Goal: Task Accomplishment & Management: Use online tool/utility

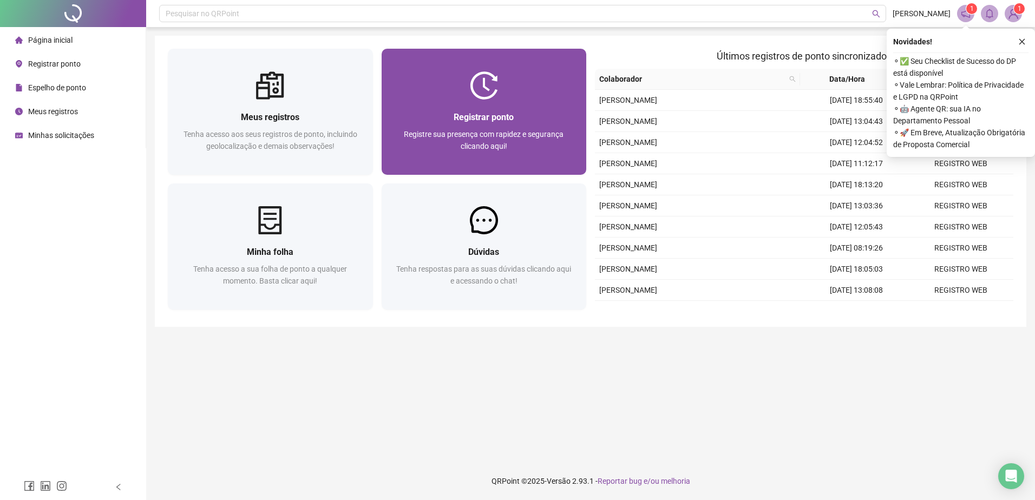
click at [500, 142] on span "Registre sua presença com rapidez e segurança clicando aqui!" at bounding box center [484, 140] width 160 height 21
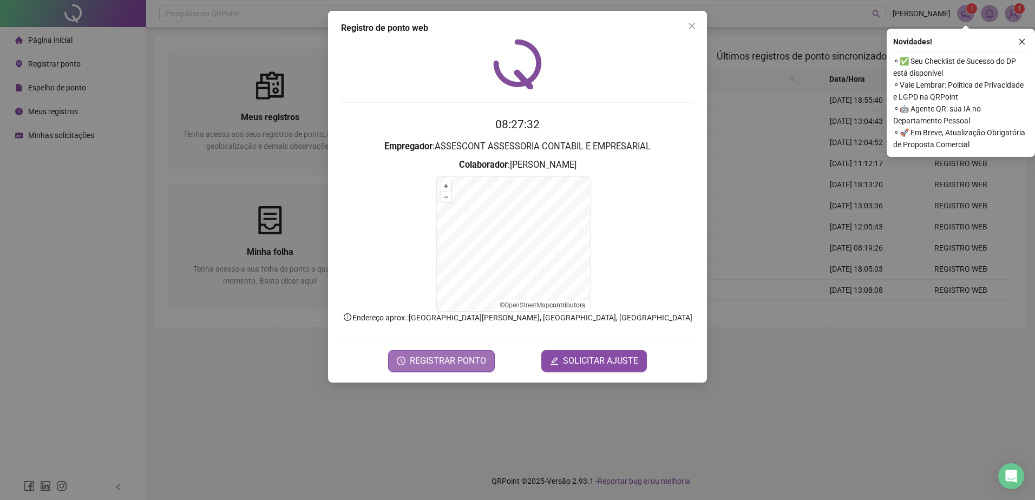
click at [421, 370] on button "REGISTRAR PONTO" at bounding box center [441, 361] width 107 height 22
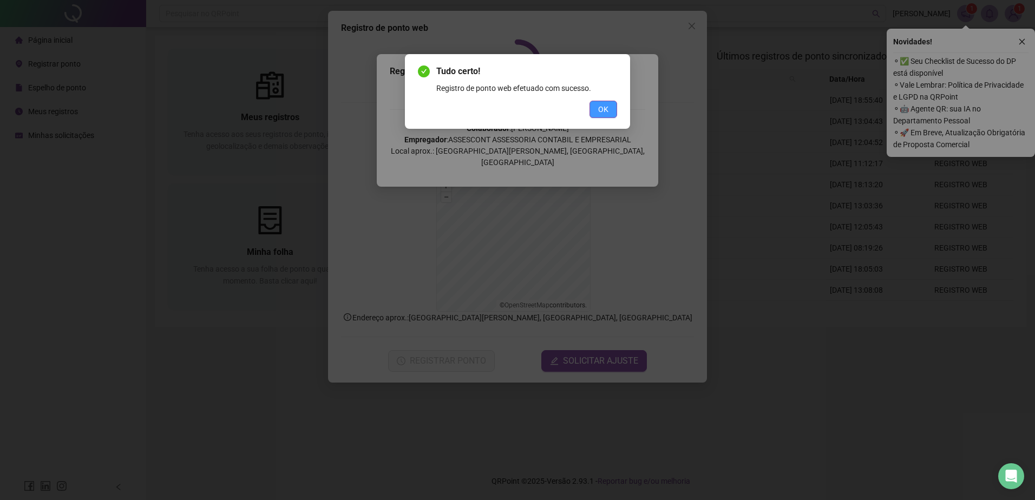
click at [610, 102] on button "OK" at bounding box center [604, 109] width 28 height 17
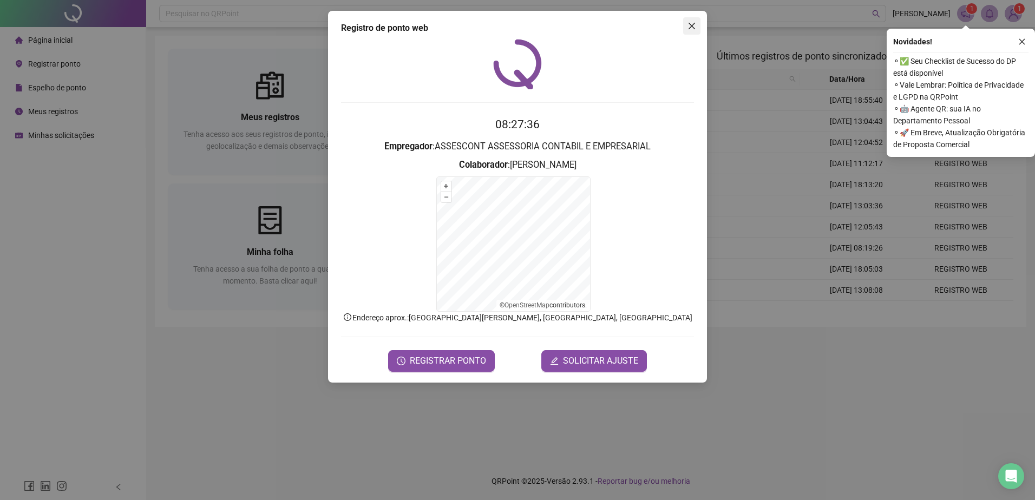
click at [692, 27] on icon "close" at bounding box center [692, 26] width 9 height 9
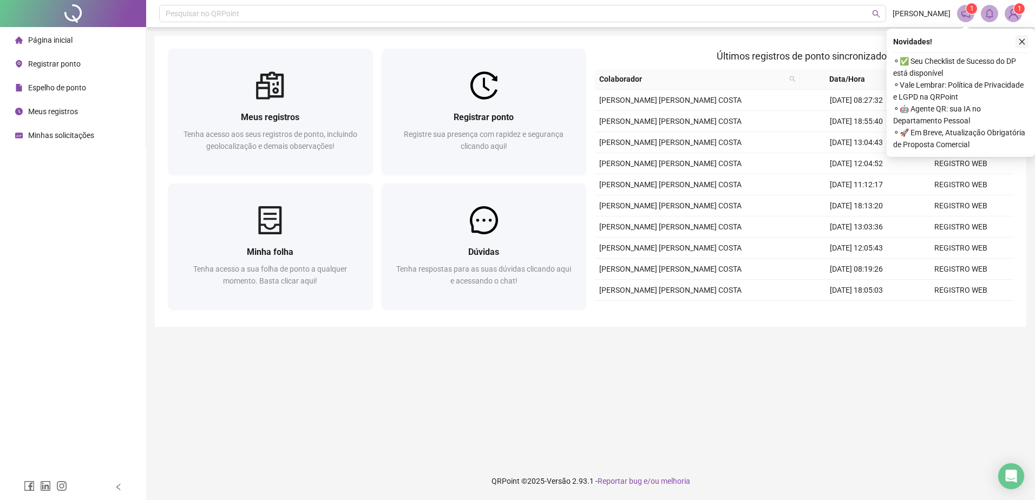
click at [1023, 44] on icon "close" at bounding box center [1022, 42] width 8 height 8
